Goal: Task Accomplishment & Management: Complete application form

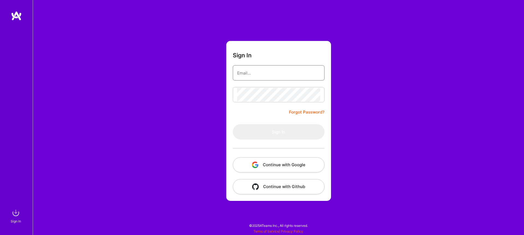
type input "[EMAIL_ADDRESS][DOMAIN_NAME]"
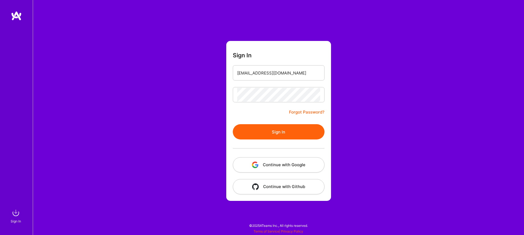
click at [243, 116] on form "Sign In [EMAIL_ADDRESS][DOMAIN_NAME] Forgot Password? Sign In Continue with Goo…" at bounding box center [278, 121] width 105 height 160
click at [250, 130] on button "Sign In" at bounding box center [279, 131] width 92 height 15
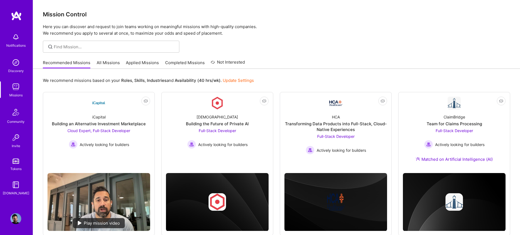
click at [148, 67] on link "Applied Missions" at bounding box center [142, 64] width 33 height 9
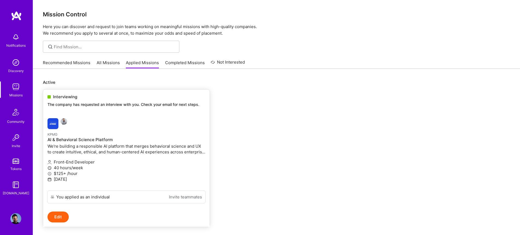
click at [56, 124] on img at bounding box center [52, 123] width 11 height 11
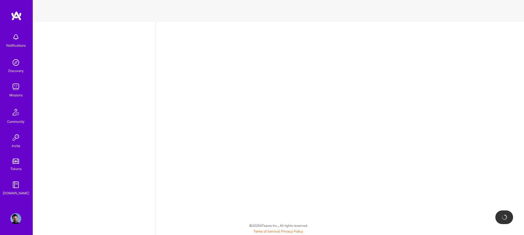
select select "US"
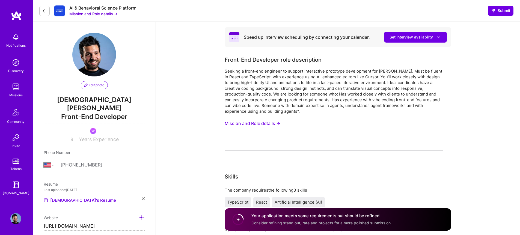
click at [17, 92] on div "Missions" at bounding box center [15, 95] width 13 height 6
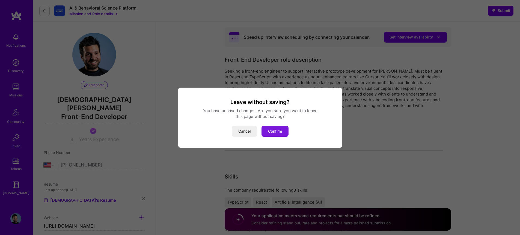
click at [261, 128] on button "Confirm" at bounding box center [274, 131] width 27 height 11
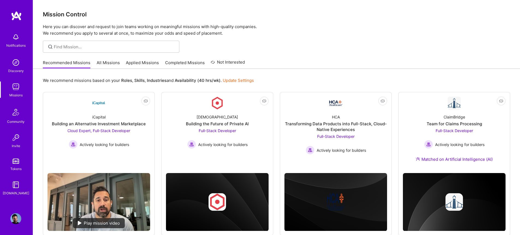
click at [114, 61] on link "All Missions" at bounding box center [108, 64] width 23 height 9
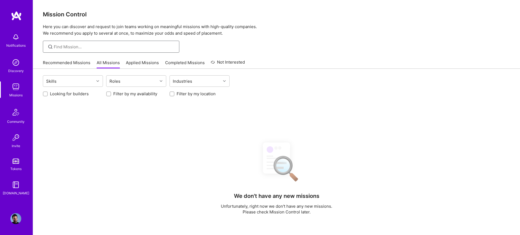
click at [108, 47] on input at bounding box center [114, 47] width 121 height 6
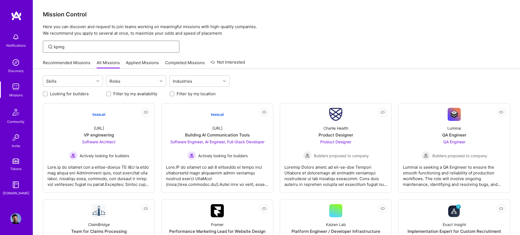
type input "kpmg"
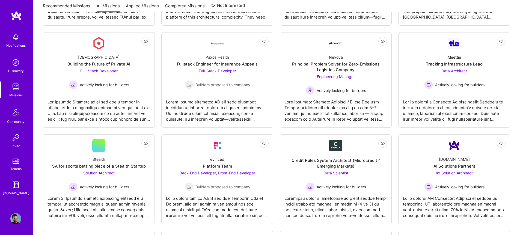
scroll to position [1084, 0]
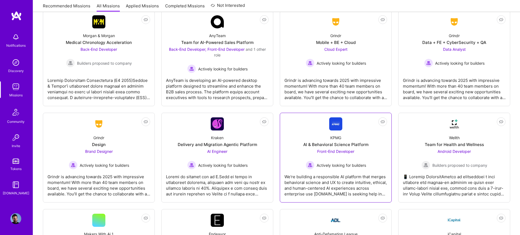
click at [335, 129] on img at bounding box center [335, 123] width 13 height 13
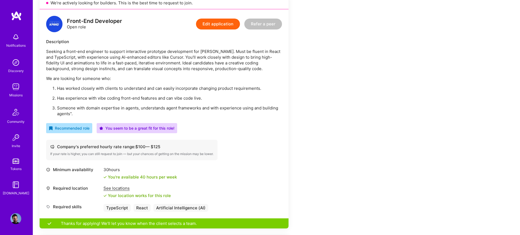
scroll to position [196, 0]
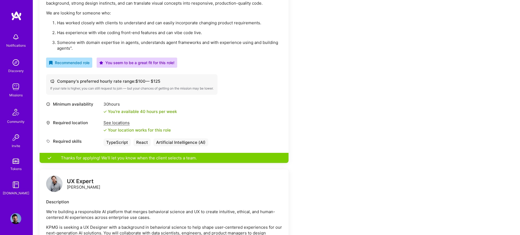
click at [123, 125] on div "See locations" at bounding box center [136, 123] width 67 height 6
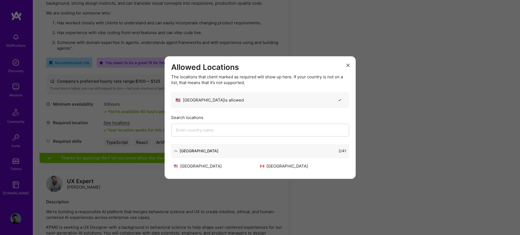
click at [345, 64] on button "modal" at bounding box center [347, 65] width 7 height 9
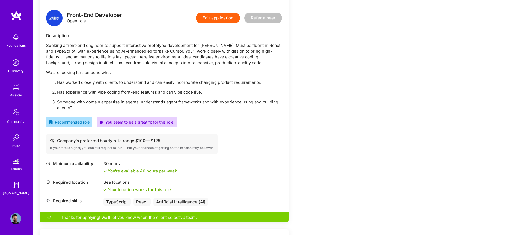
scroll to position [117, 0]
